Goal: Navigation & Orientation: Find specific page/section

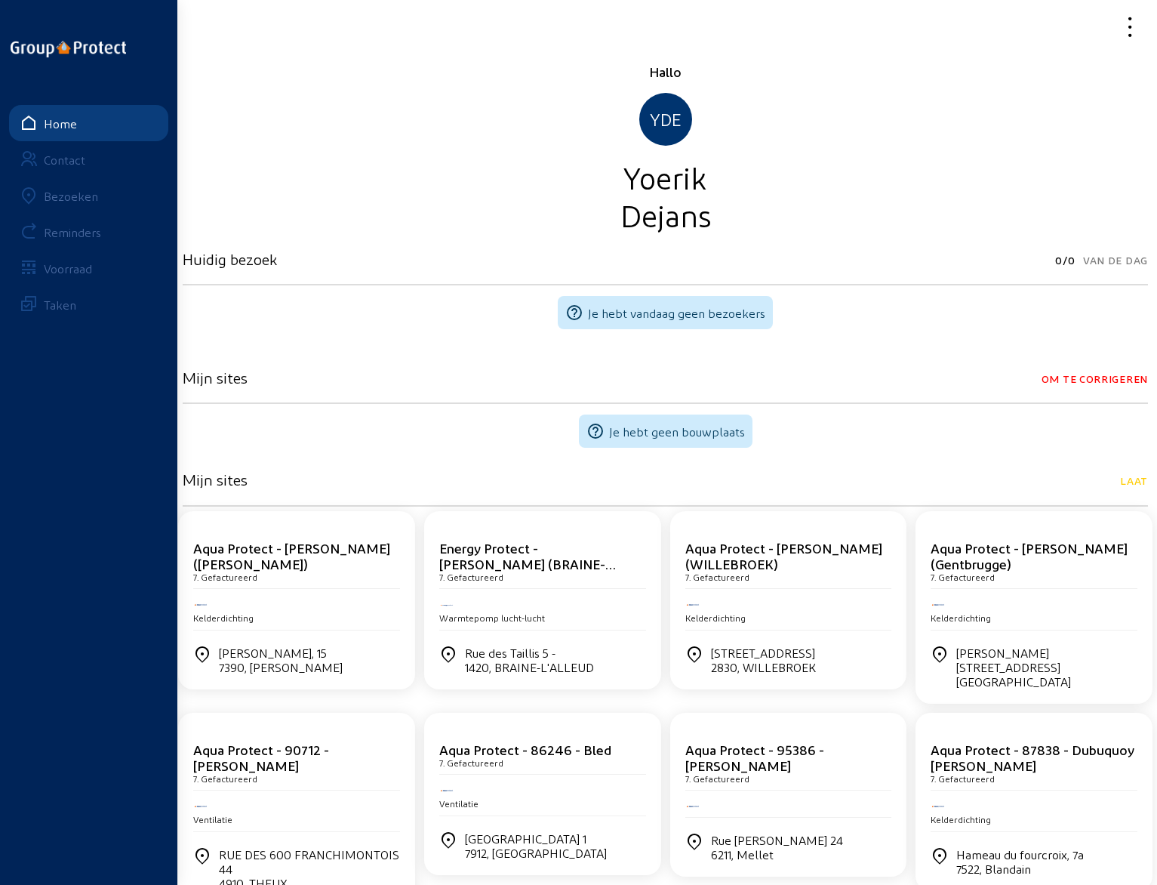
click at [69, 194] on div "Bezoeken" at bounding box center [71, 196] width 54 height 14
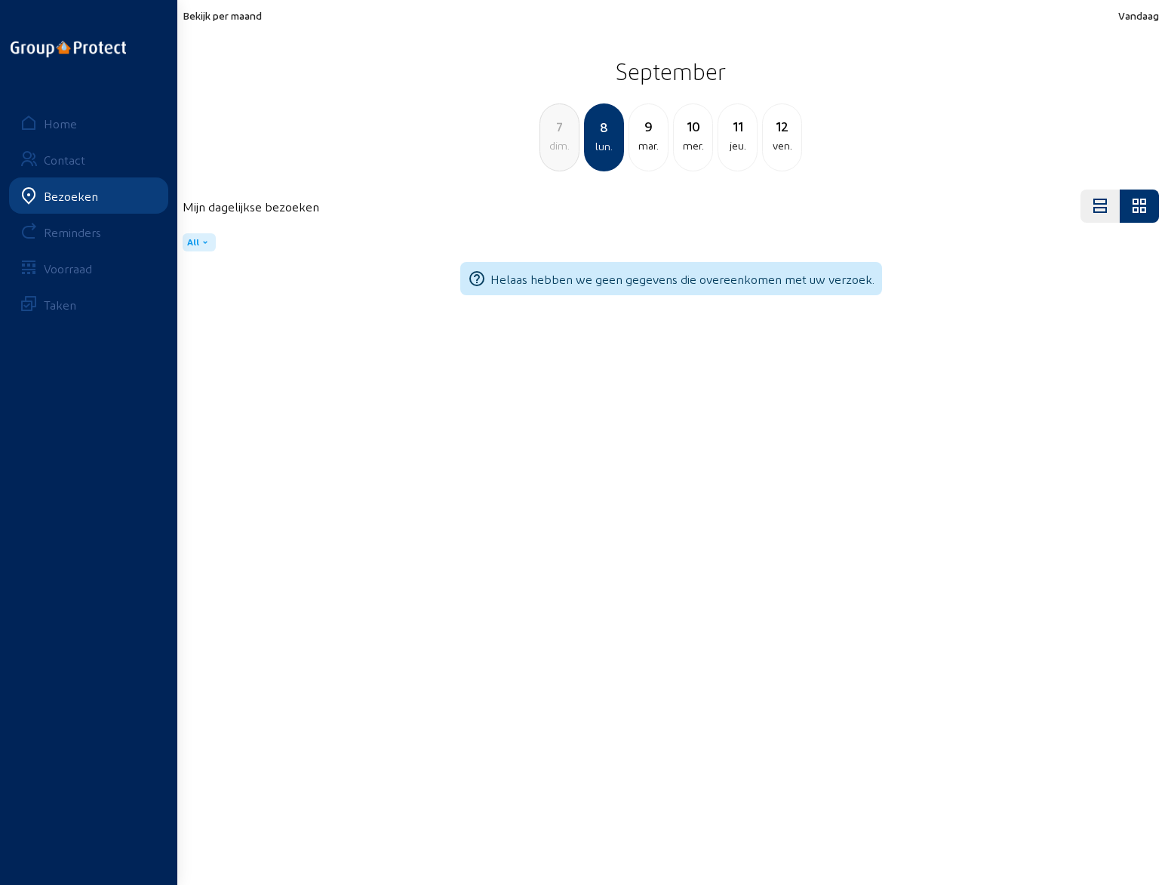
click at [235, 19] on span "Bekijk per maand" at bounding box center [222, 15] width 79 height 13
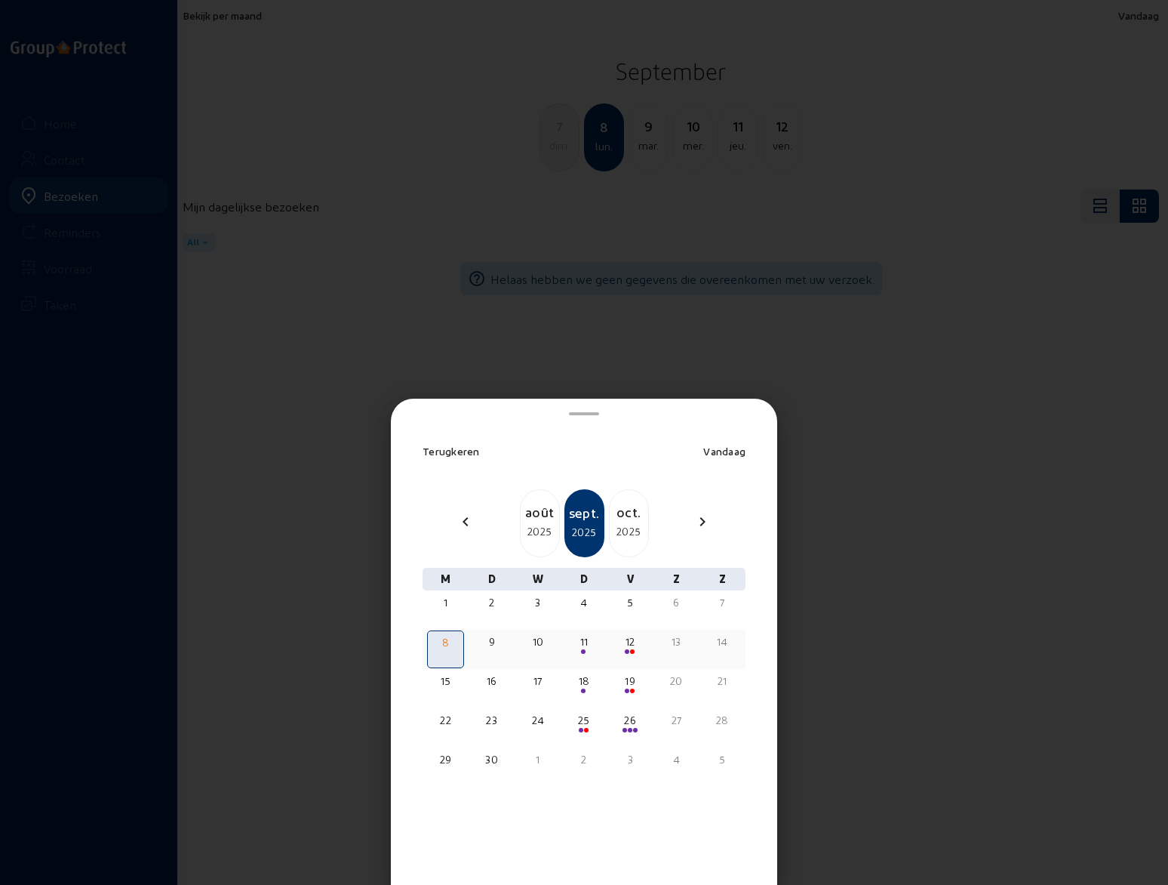
click at [583, 644] on div "11" at bounding box center [584, 641] width 34 height 15
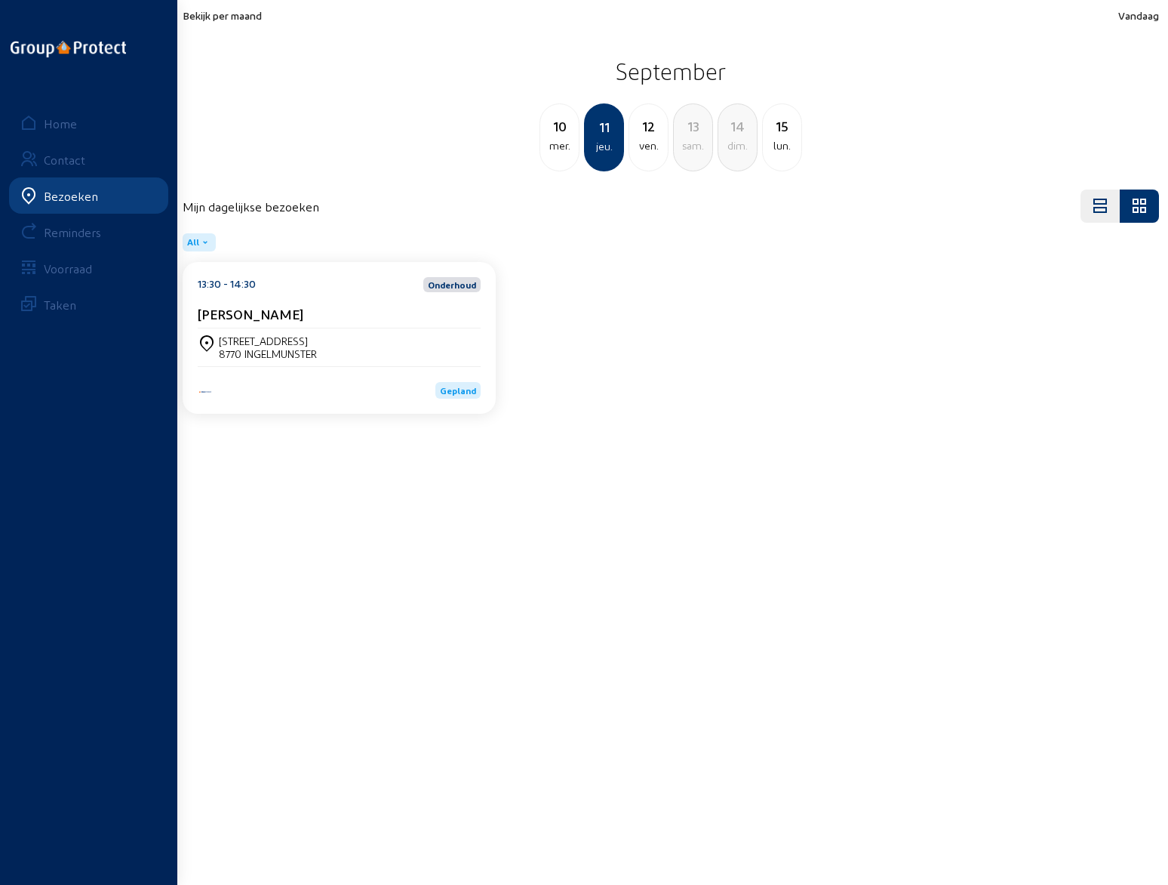
click at [651, 140] on div "ven." at bounding box center [648, 146] width 38 height 18
